Goal: Task Accomplishment & Management: Use online tool/utility

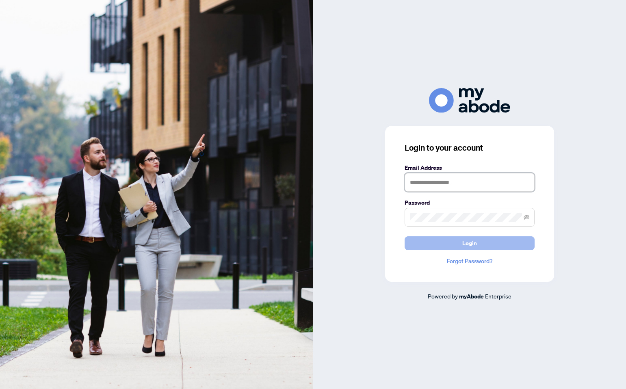
type input "**********"
click at [477, 239] on button "Login" at bounding box center [470, 244] width 130 height 14
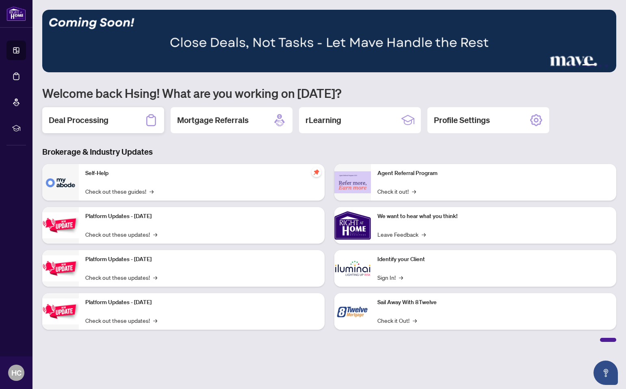
click at [96, 118] on h2 "Deal Processing" at bounding box center [79, 120] width 60 height 11
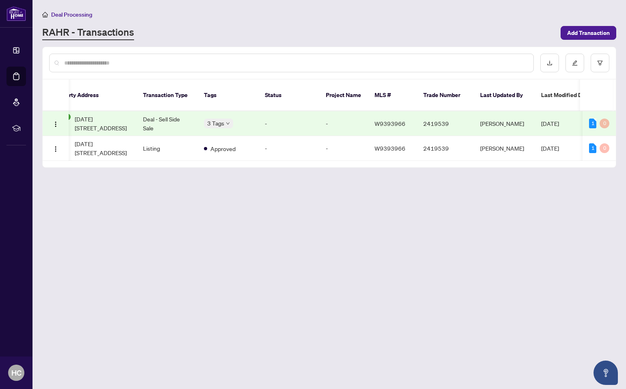
scroll to position [0, 84]
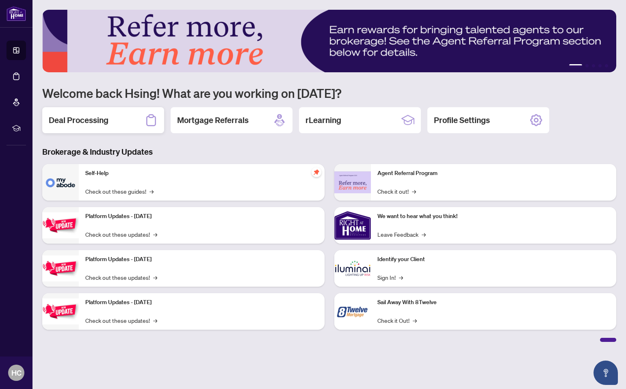
click at [91, 119] on h2 "Deal Processing" at bounding box center [79, 120] width 60 height 11
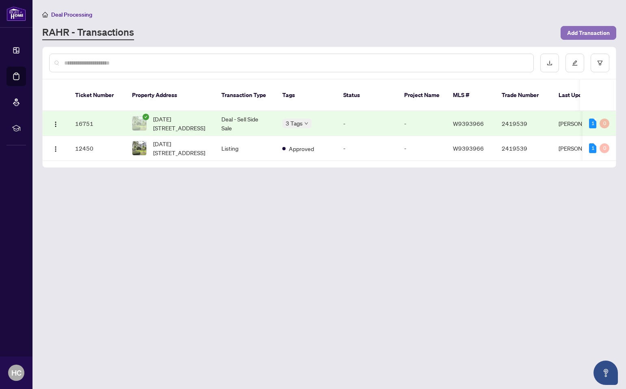
click at [581, 30] on span "Add Transaction" at bounding box center [589, 32] width 43 height 13
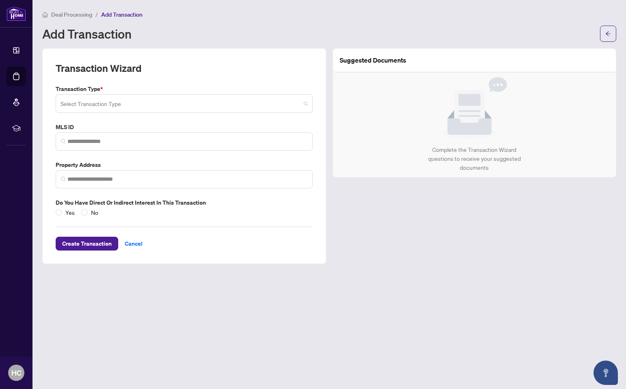
click at [306, 102] on span at bounding box center [185, 103] width 248 height 15
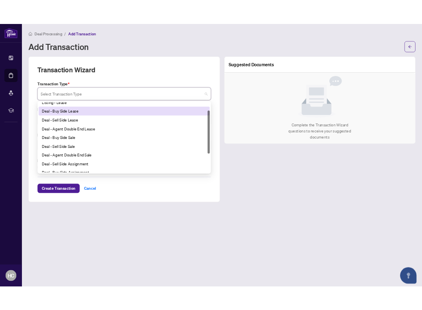
scroll to position [17, 0]
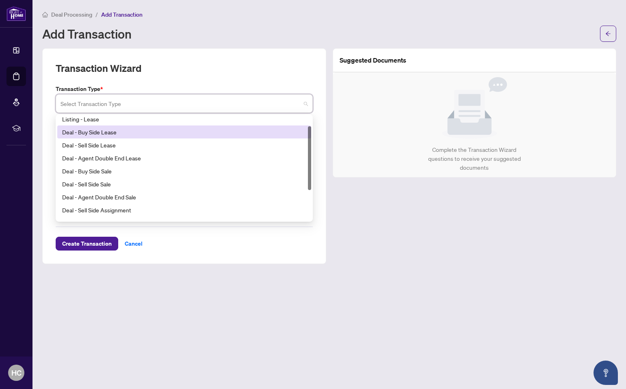
click at [242, 129] on div "Deal - Buy Side Lease" at bounding box center [184, 132] width 244 height 9
